Goal: Task Accomplishment & Management: Complete application form

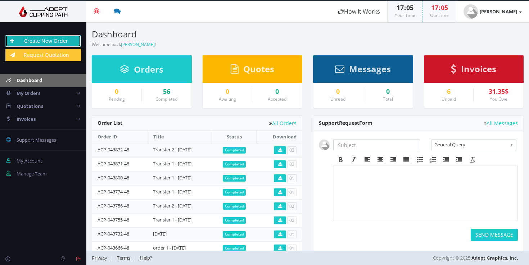
click at [59, 41] on link "Create New Order" at bounding box center [43, 41] width 76 height 12
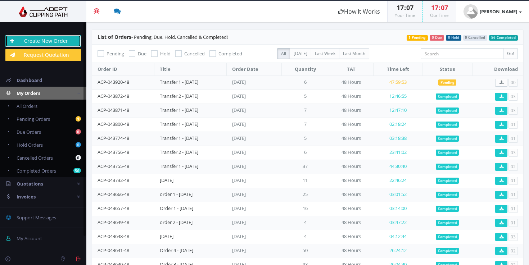
click at [53, 42] on link "Create New Order" at bounding box center [43, 41] width 76 height 12
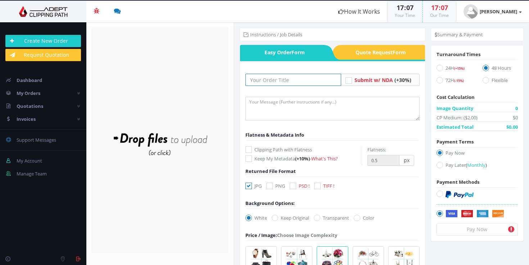
click at [277, 78] on input "text" at bounding box center [294, 80] width 96 height 12
paste input "Transfer 3 - 15.01.25"
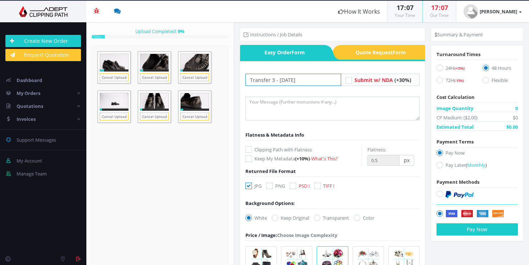
click at [270, 78] on input "Transfer 3 - 15.01.25" at bounding box center [294, 80] width 96 height 12
type input "Transfer 2 - [DATE]"
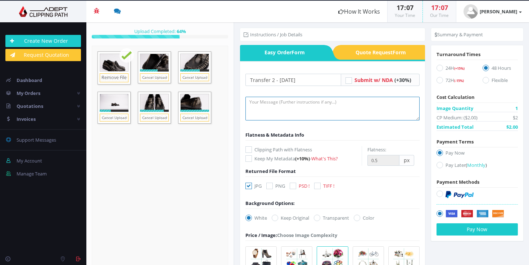
click at [267, 98] on textarea at bounding box center [333, 109] width 174 height 24
paste textarea ">format:JPG >Background colour #f1f3f2 >Image editing: enhance product, fix imp…"
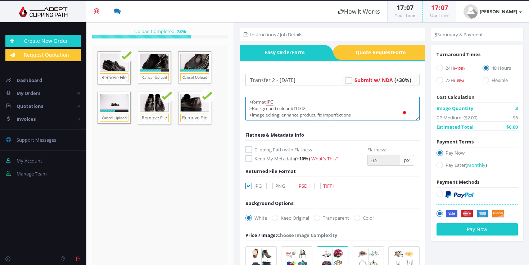
click at [298, 105] on textarea ">format:JPG >Background colour #f1f3f2 >Image editing: enhance product, fix imp…" at bounding box center [333, 109] width 174 height 24
click at [298, 108] on textarea ">format:JPG >Background colour #f1f3f2 >Image editing: enhance product, fix imp…" at bounding box center [333, 109] width 174 height 24
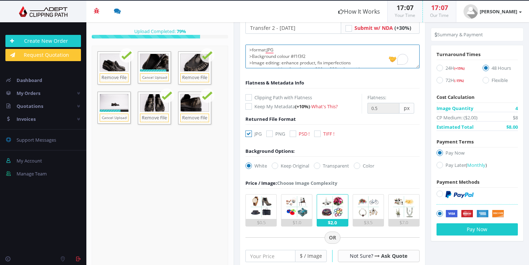
scroll to position [54, 0]
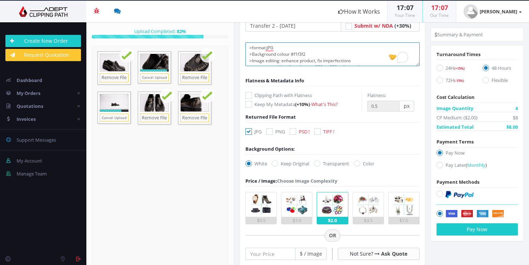
type textarea ">format:JPG >Background colour #f1f3f2 >Image editing: enhance product, fix imp…"
click at [356, 163] on icon at bounding box center [357, 164] width 6 height 6
click at [356, 163] on input "Color" at bounding box center [358, 164] width 5 height 5
radio input "true"
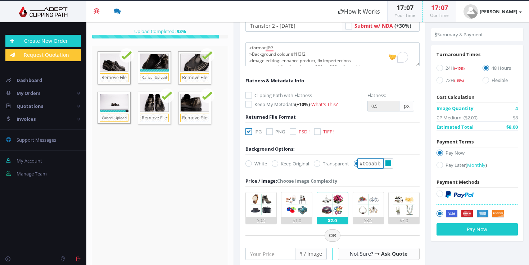
click at [372, 165] on input "#00aabb" at bounding box center [371, 163] width 26 height 10
paste input "f1f3f2"
type input "#f1f3f2"
click at [268, 214] on img at bounding box center [261, 205] width 24 height 24
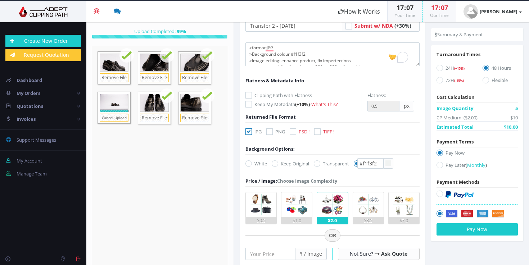
click at [0, 0] on input "$0.5" at bounding box center [0, 0] width 0 height 0
click at [437, 166] on icon at bounding box center [440, 165] width 6 height 6
click at [439, 166] on input "Pay Later ( Monthly )" at bounding box center [441, 165] width 5 height 5
radio input "true"
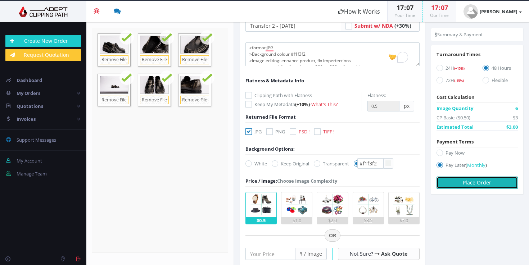
click at [466, 181] on button "Place Order" at bounding box center [477, 183] width 81 height 12
